Goal: Task Accomplishment & Management: Manage account settings

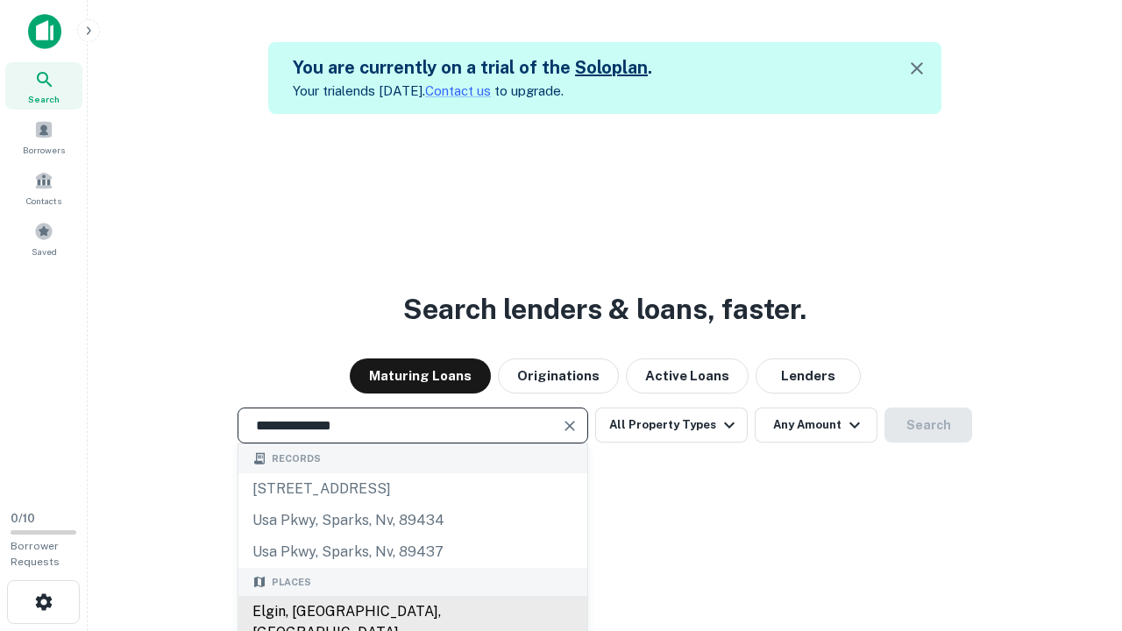
click at [412, 612] on div "Elgin, [GEOGRAPHIC_DATA], [GEOGRAPHIC_DATA]" at bounding box center [412, 622] width 349 height 53
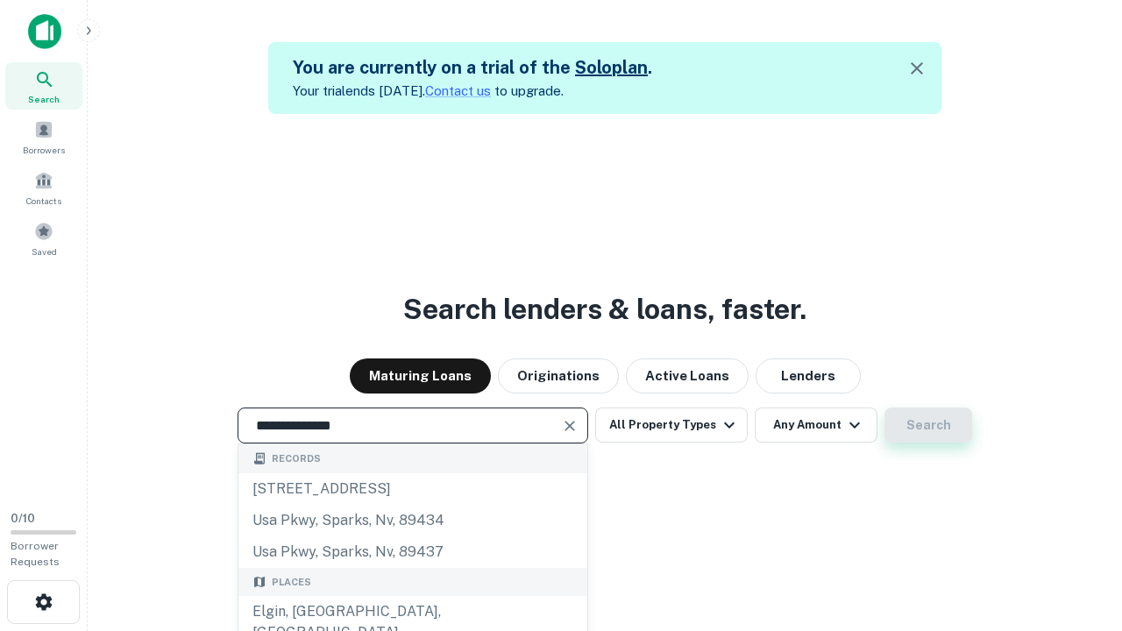
type input "**********"
click at [884, 407] on button "Search" at bounding box center [928, 424] width 88 height 35
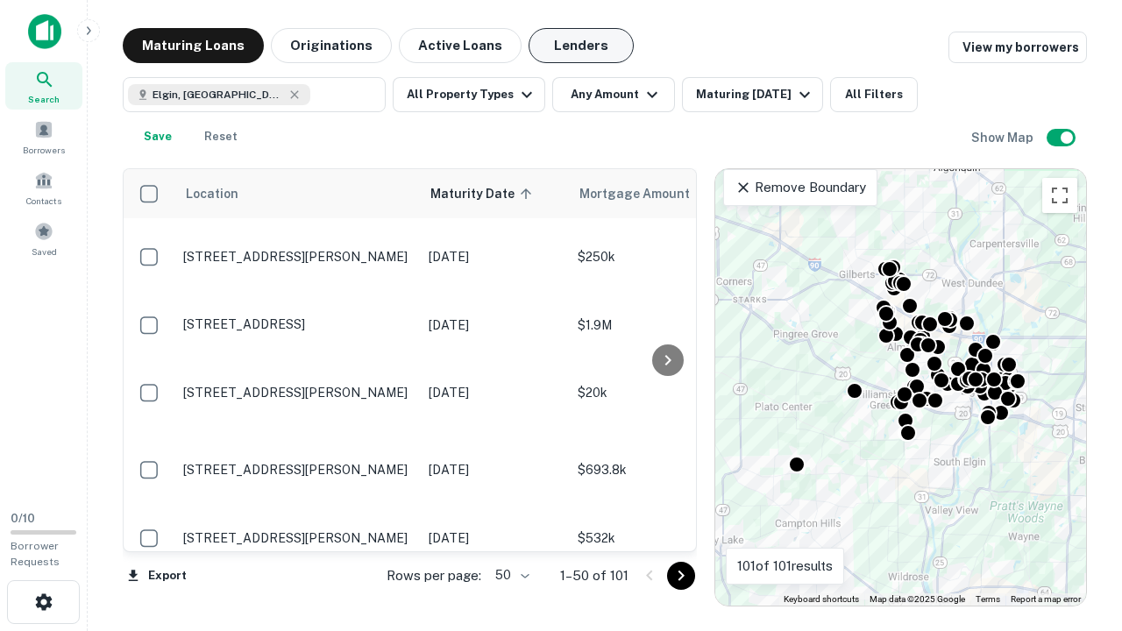
click at [581, 46] on button "Lenders" at bounding box center [580, 45] width 105 height 35
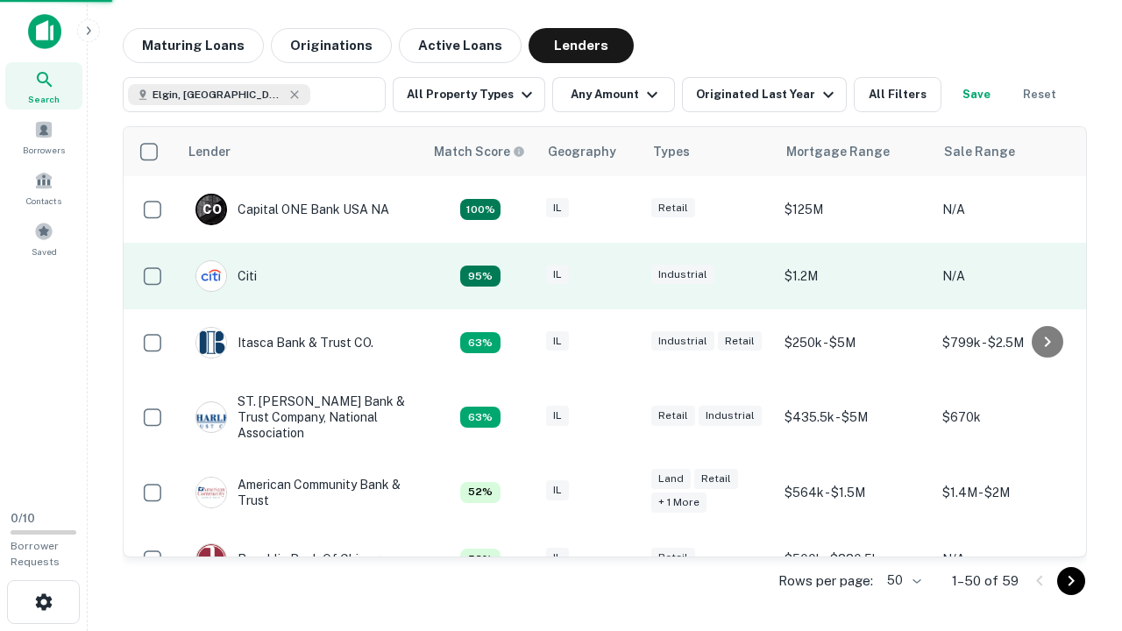
click at [622, 276] on div "IL" at bounding box center [590, 277] width 88 height 24
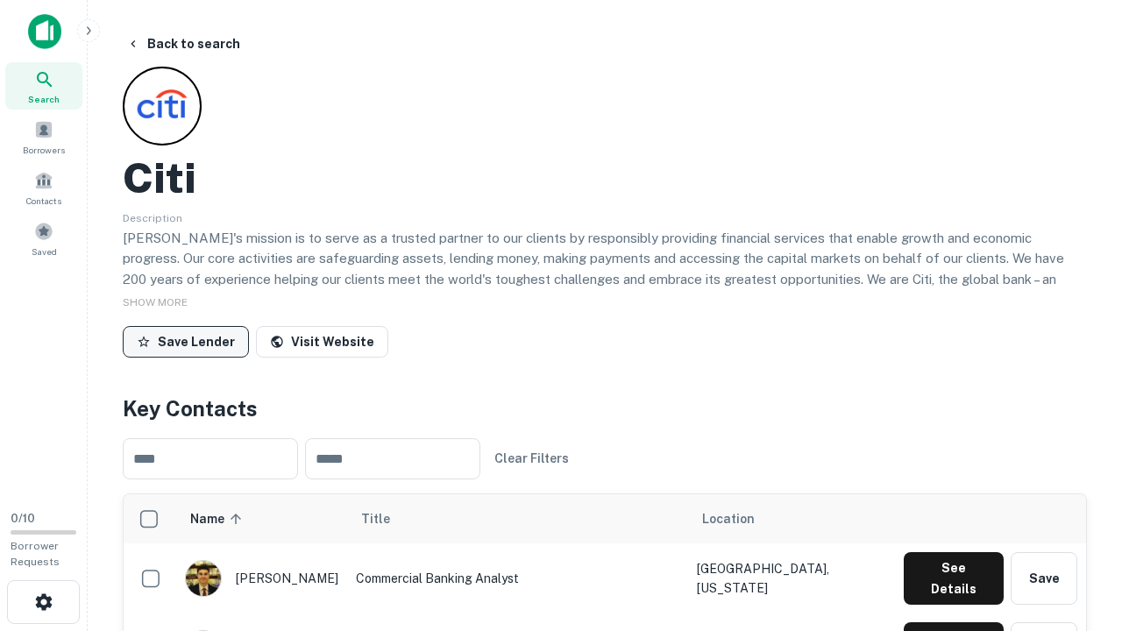
click at [186, 341] on button "Save Lender" at bounding box center [186, 342] width 126 height 32
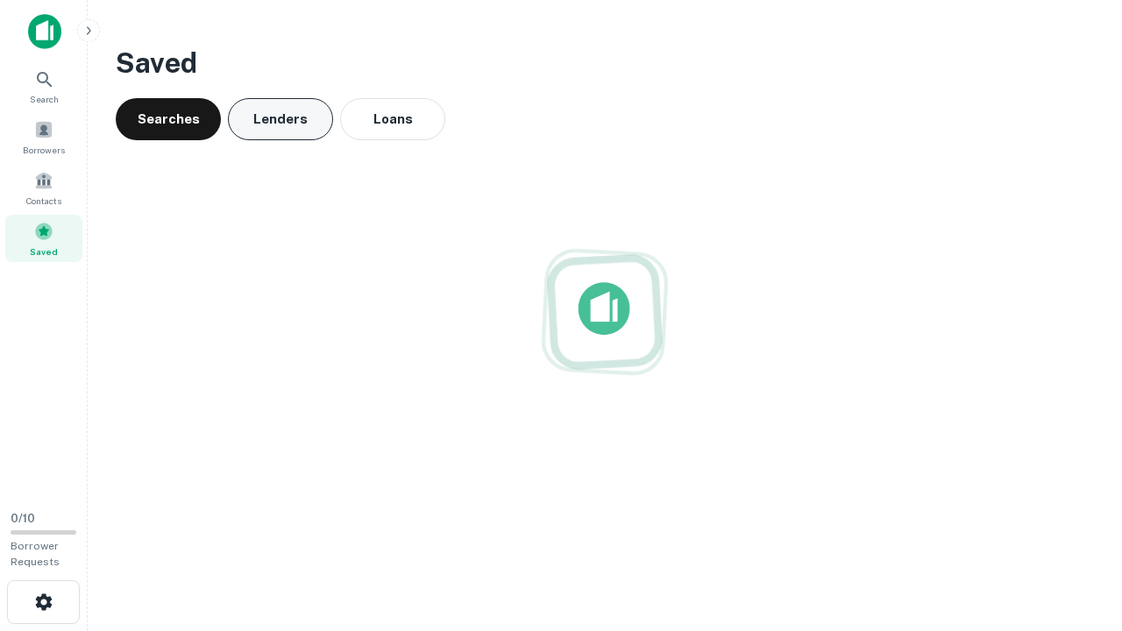
click at [280, 119] on button "Lenders" at bounding box center [280, 119] width 105 height 42
